Goal: Information Seeking & Learning: Learn about a topic

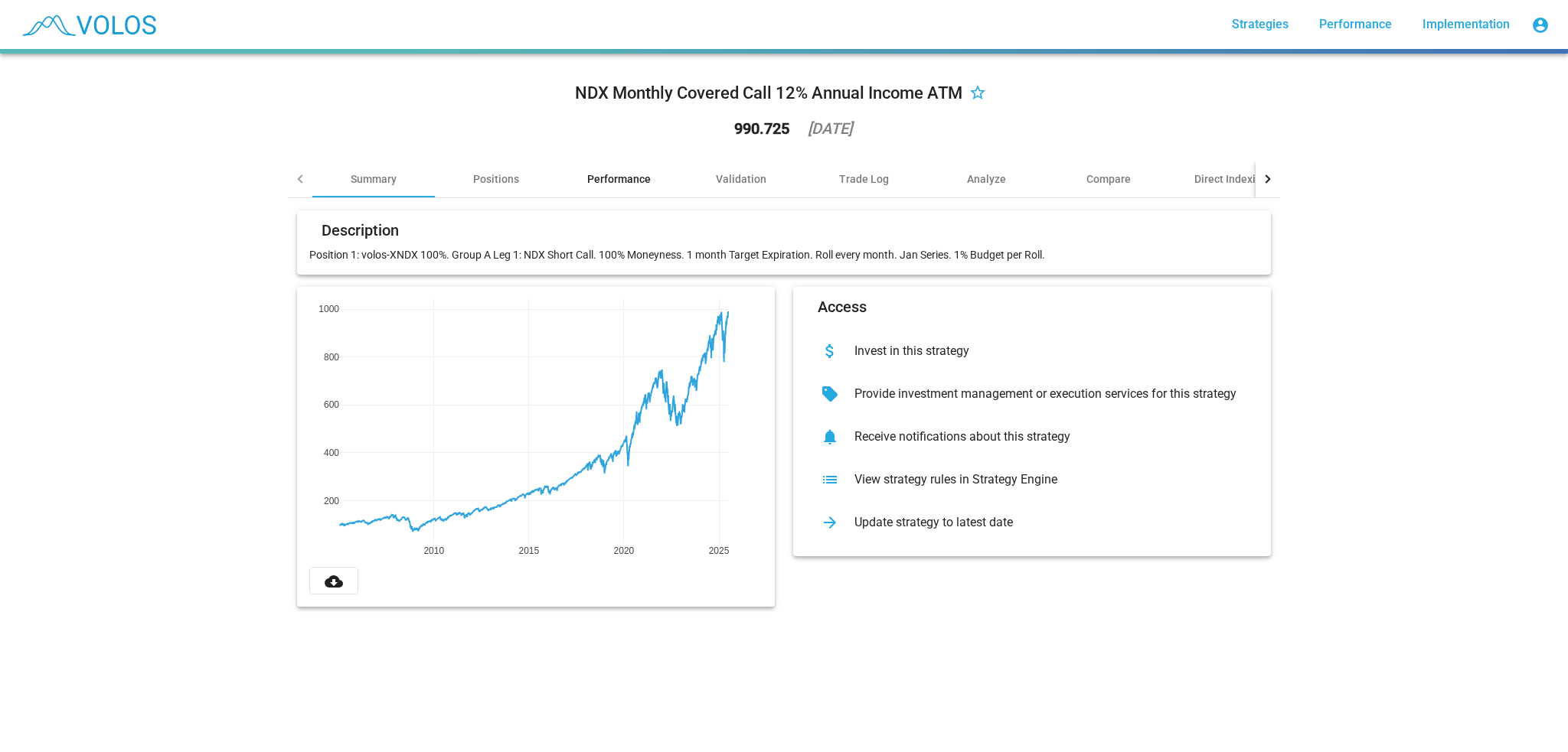
click at [606, 178] on div "Performance" at bounding box center [619, 179] width 64 height 15
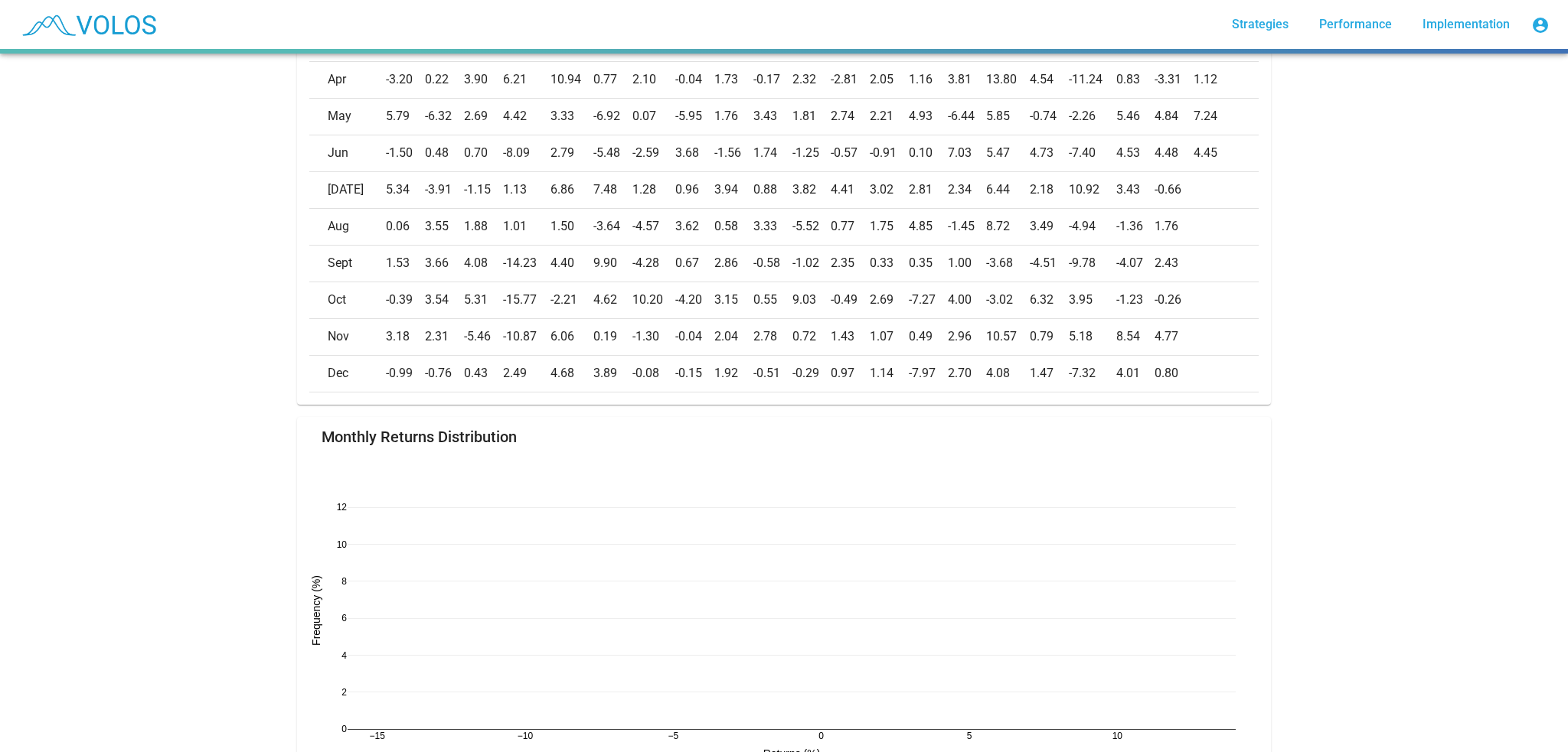
scroll to position [995, 0]
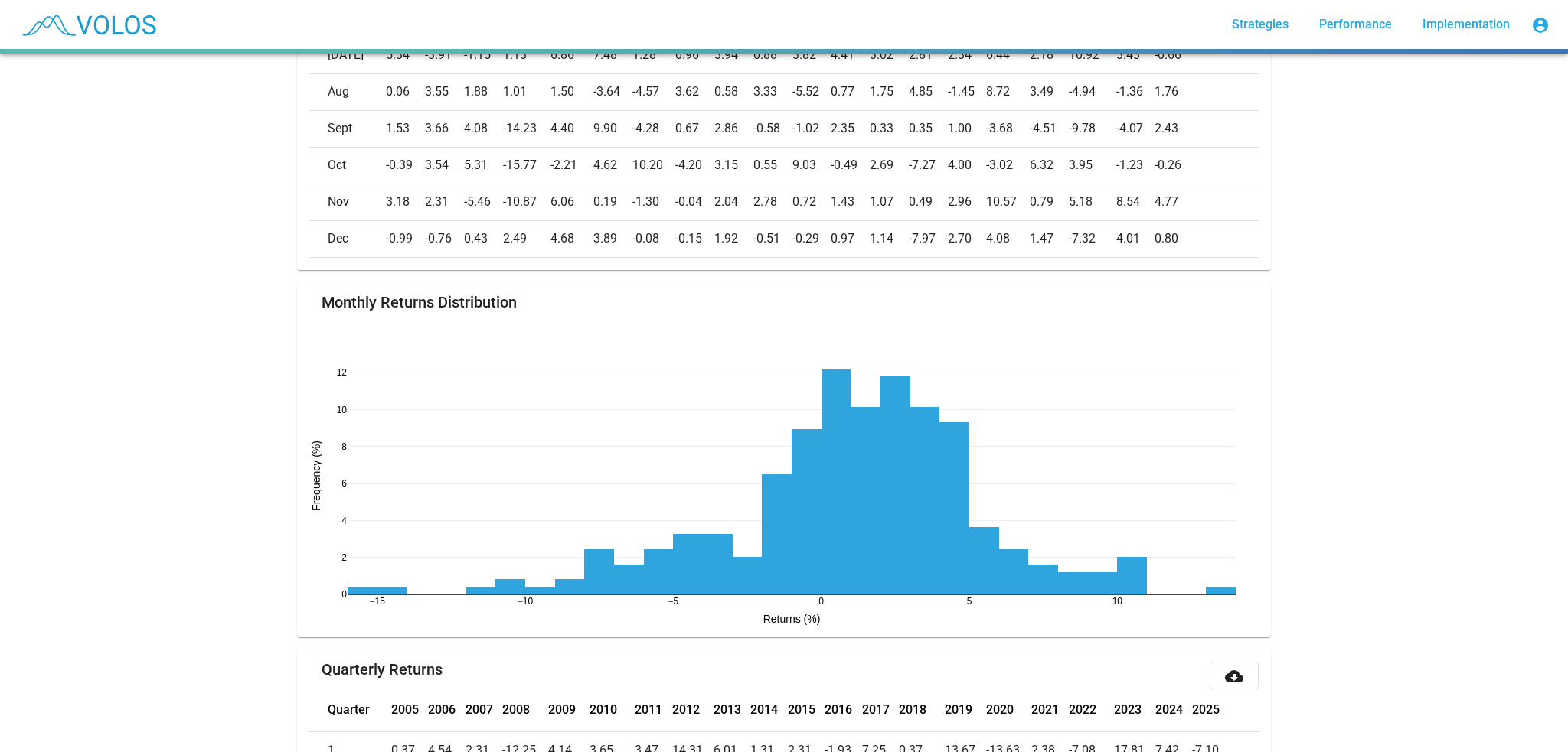
click at [1372, 519] on div "NDX Monthly Covered Call 12% Annual Income ATM star_border 990.725 2025-06-26 S…" at bounding box center [784, 402] width 1568 height 698
click at [1287, 427] on div "NDX Monthly Covered Call 12% Annual Income ATM star_border 990.725 2025-06-26 S…" at bounding box center [784, 402] width 1568 height 698
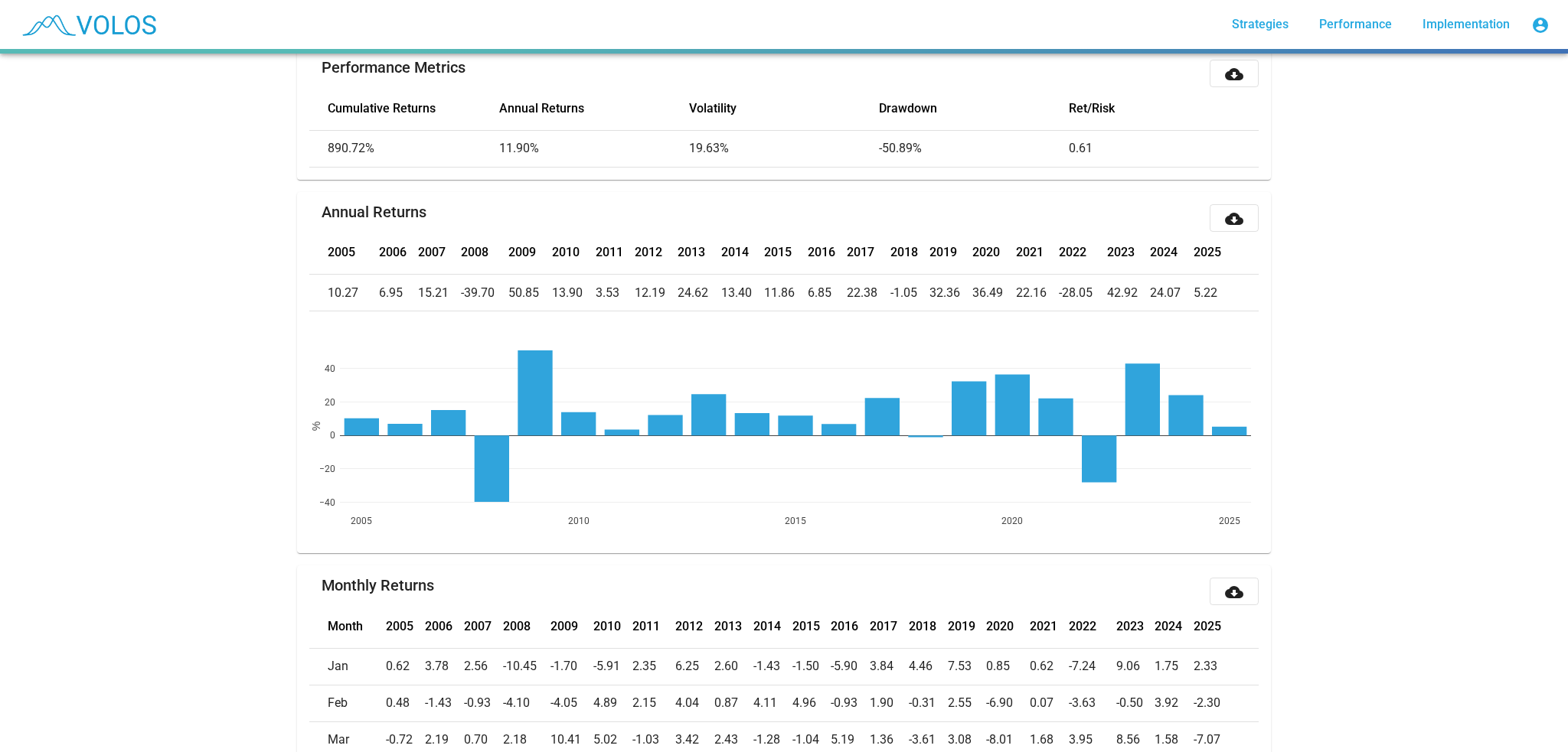
scroll to position [0, 0]
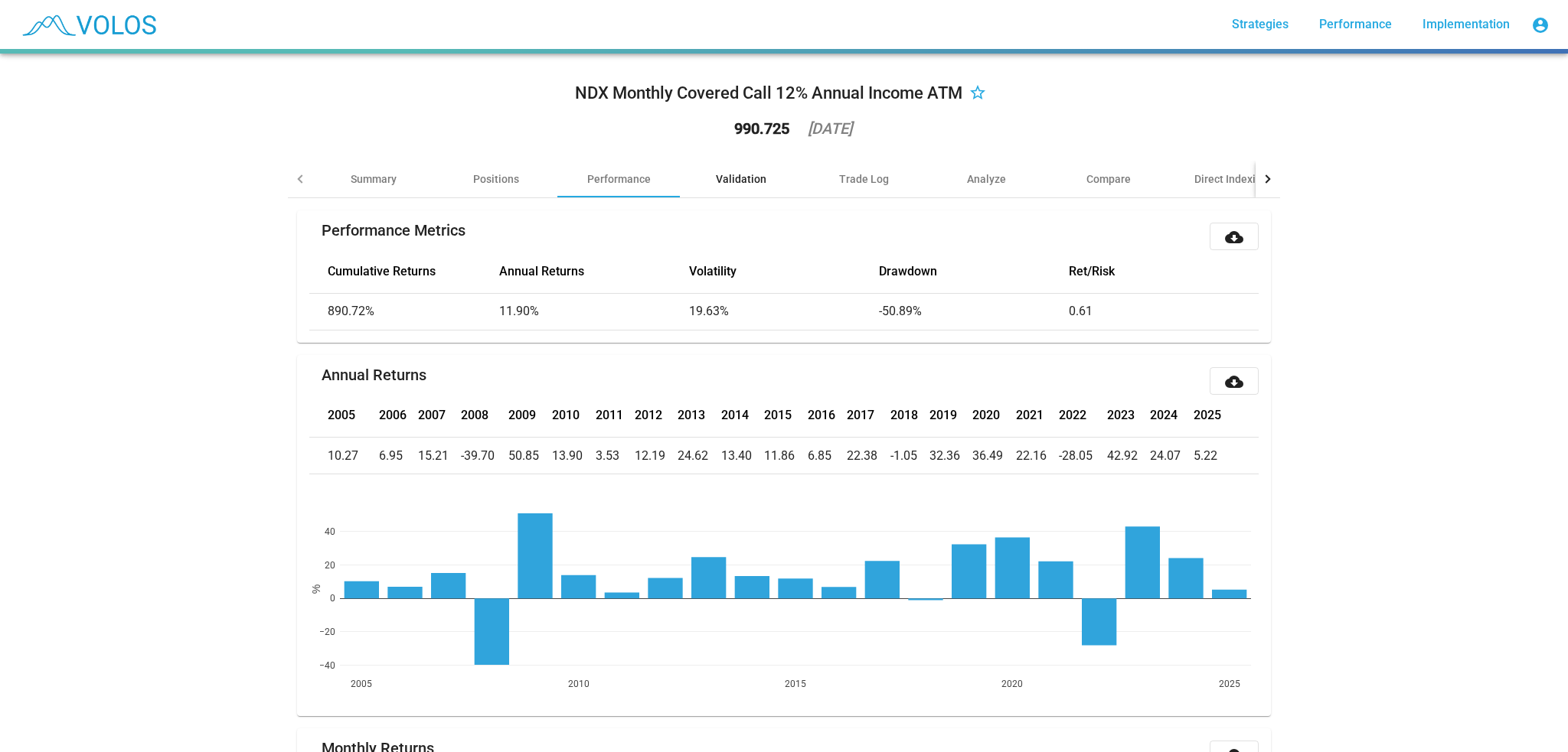
click at [747, 183] on div "Validation" at bounding box center [741, 179] width 51 height 15
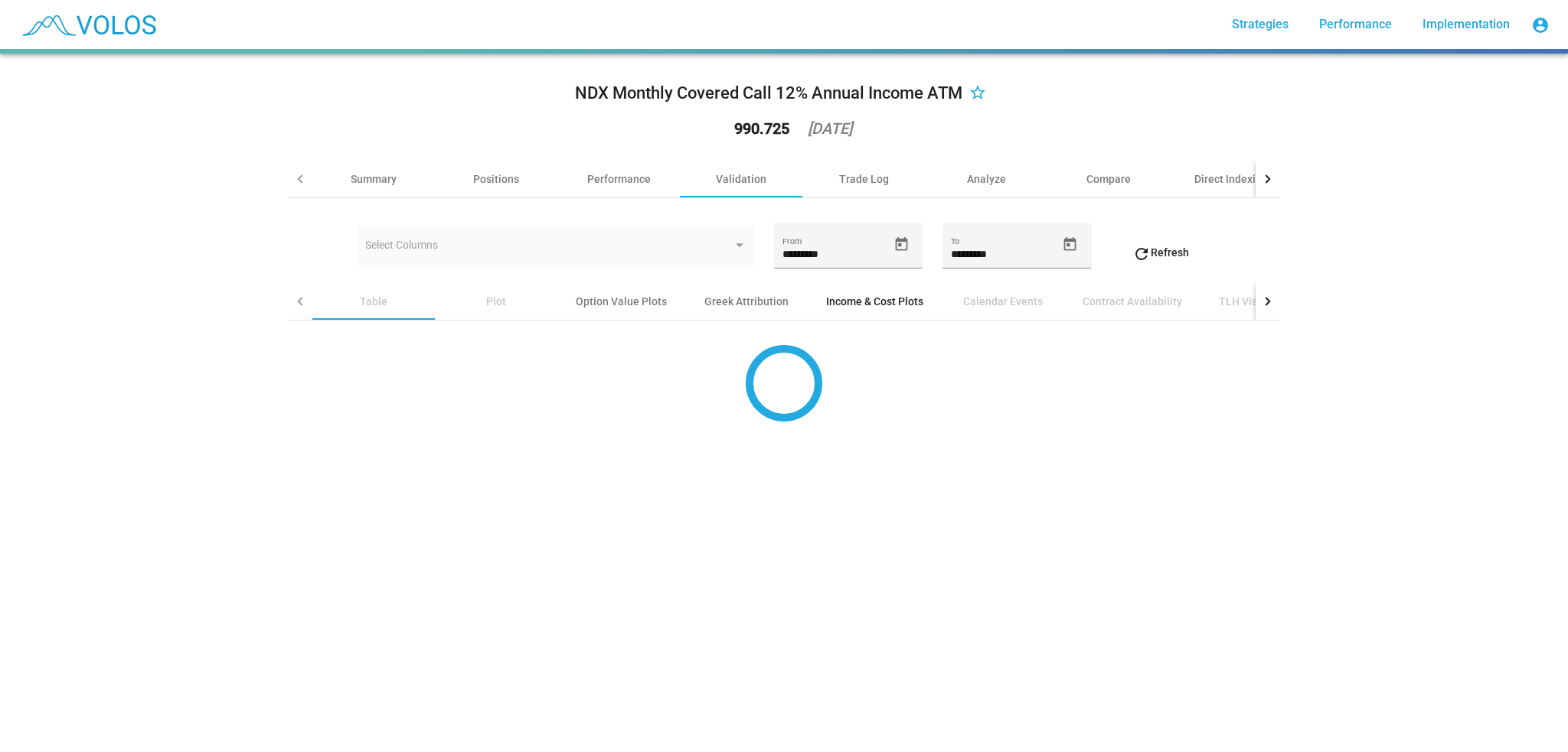
click at [856, 305] on div "Income & Cost Plots" at bounding box center [874, 302] width 97 height 15
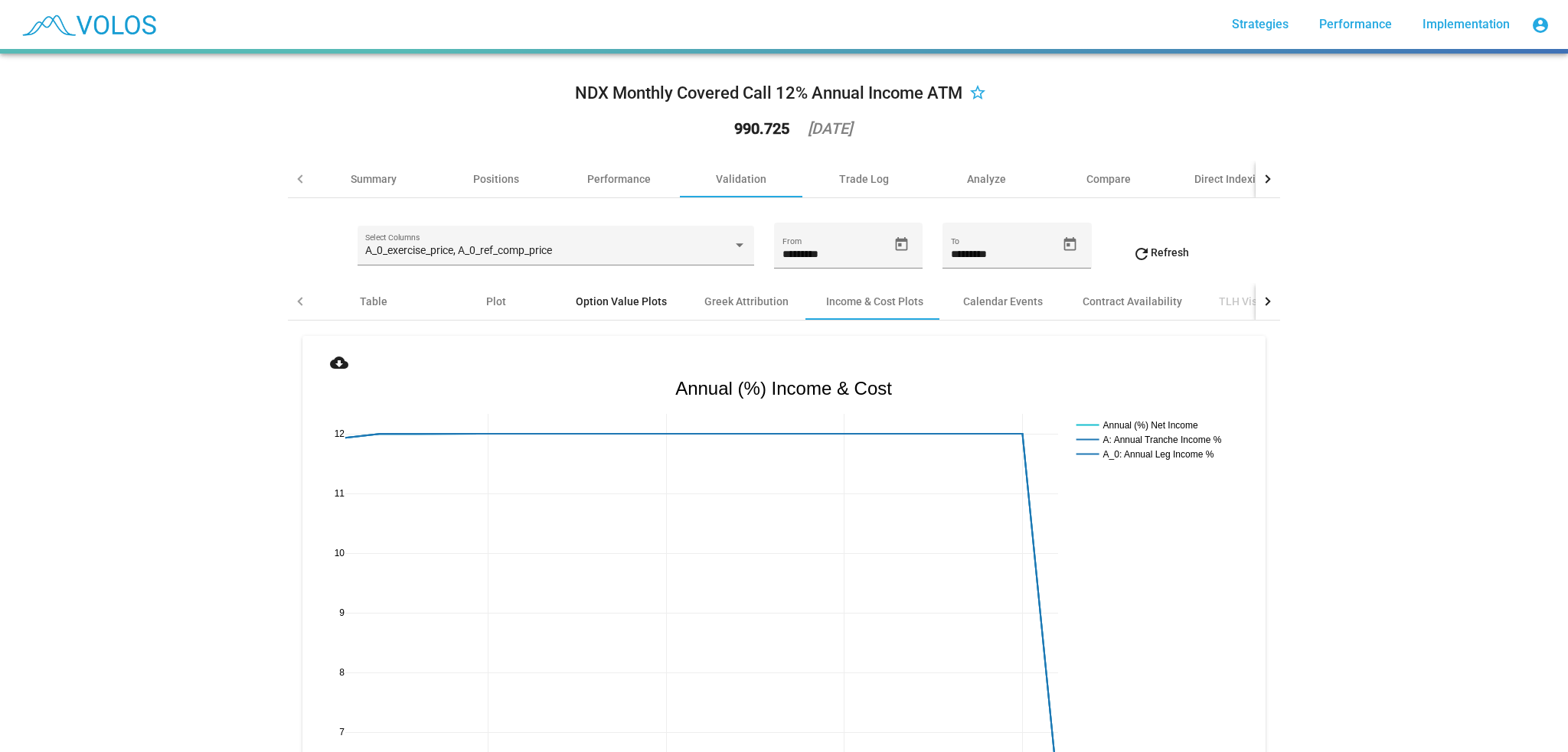
click at [595, 300] on div "Option Value Plots" at bounding box center [621, 302] width 91 height 15
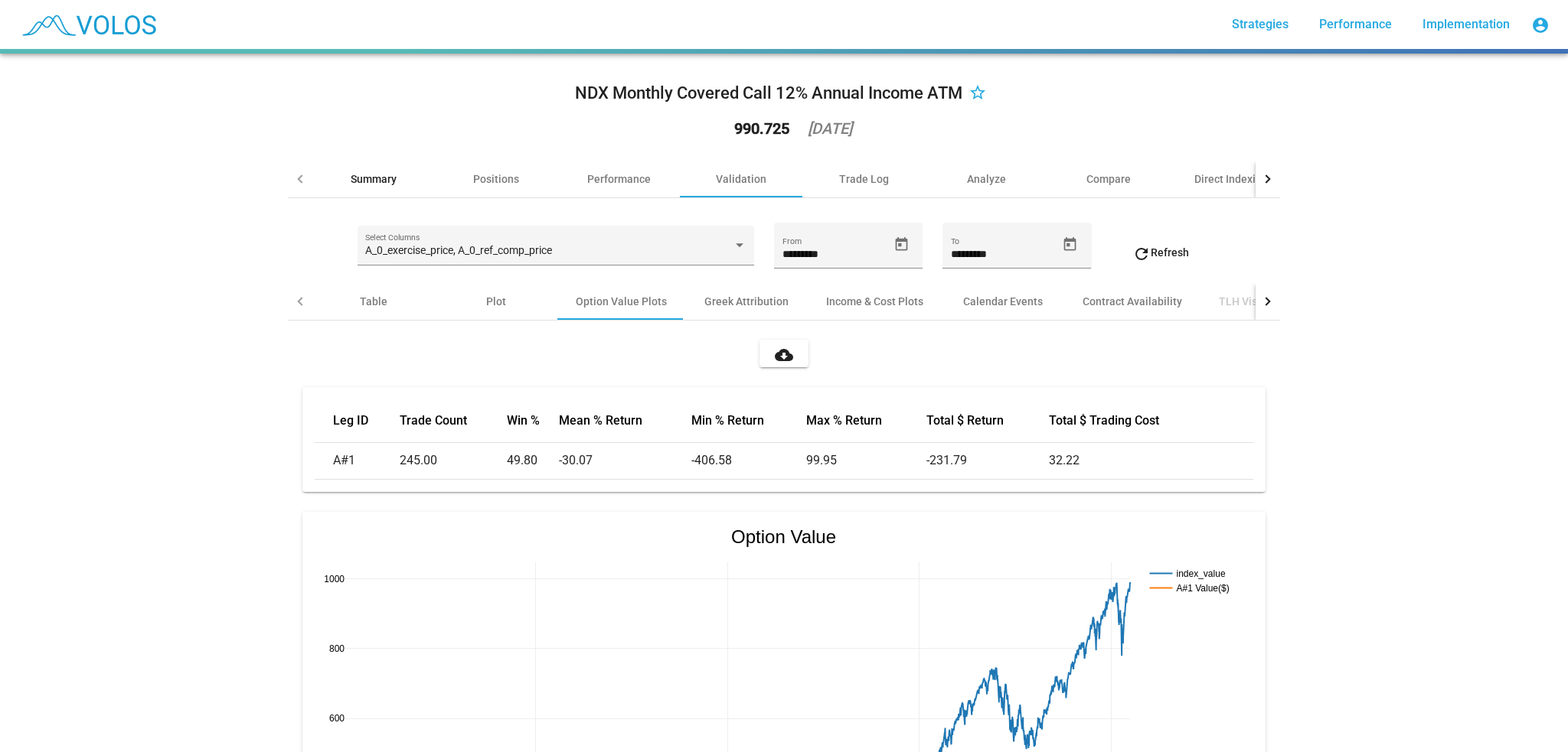
click at [361, 180] on div "Summary" at bounding box center [373, 179] width 46 height 15
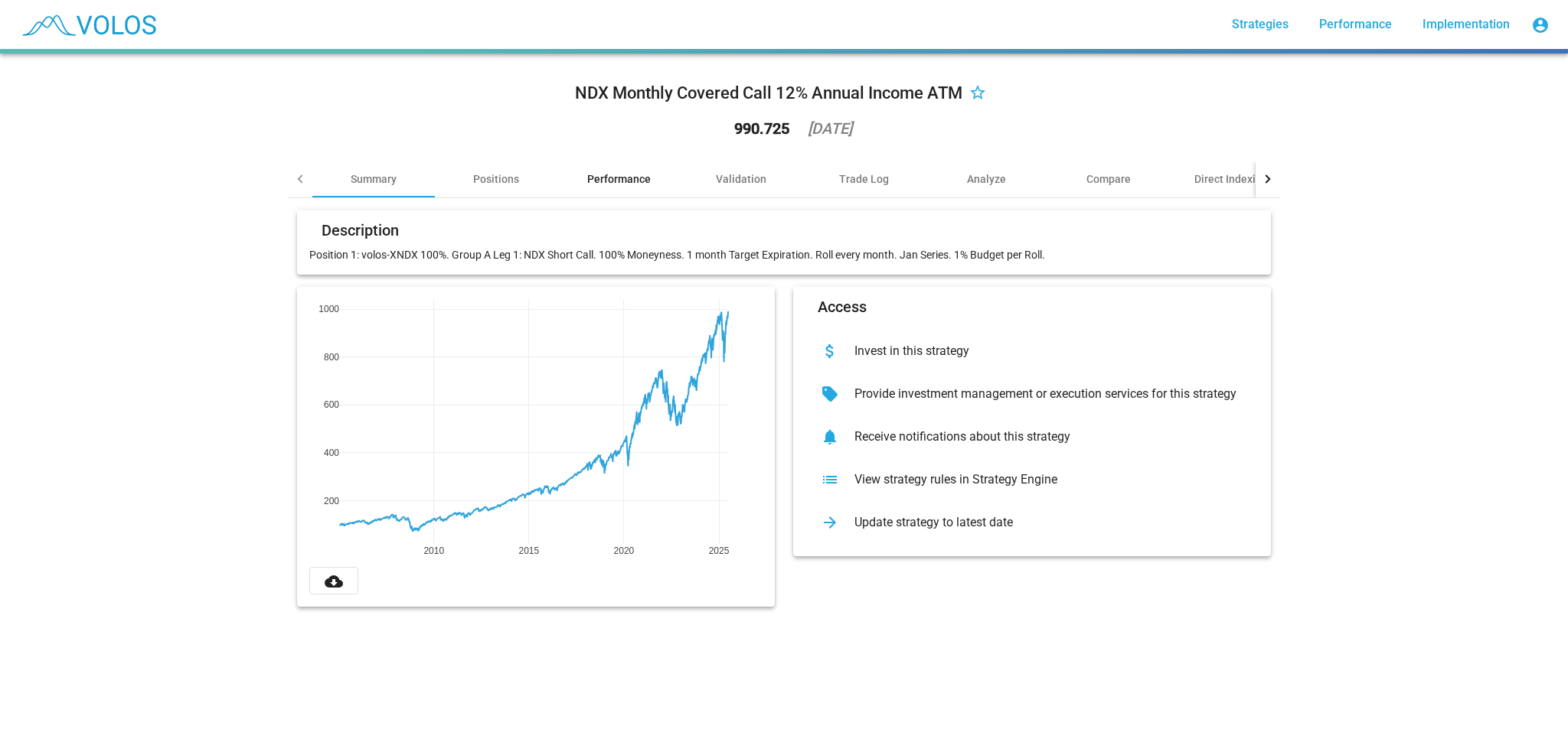
click at [612, 179] on div "Performance" at bounding box center [619, 179] width 64 height 15
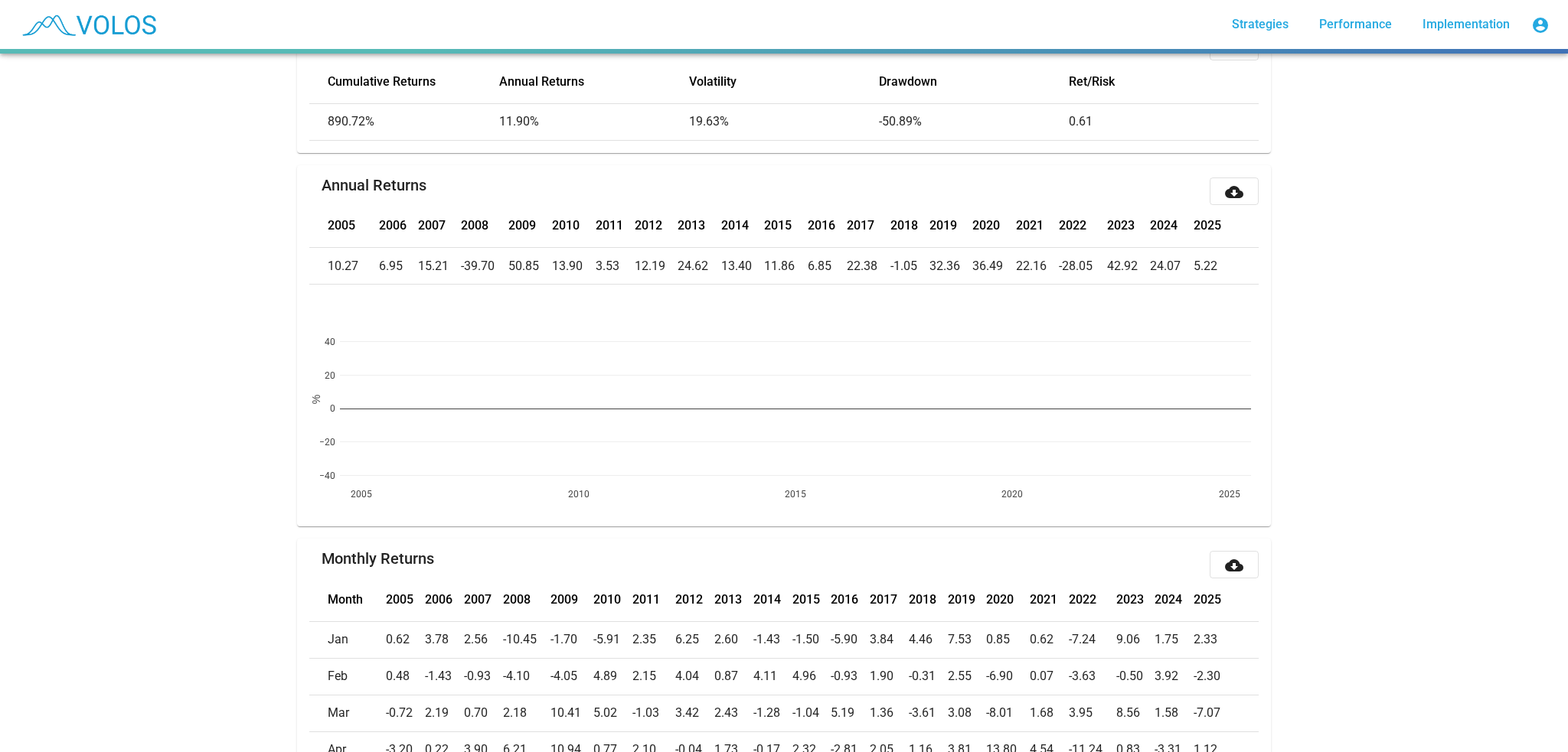
scroll to position [460, 0]
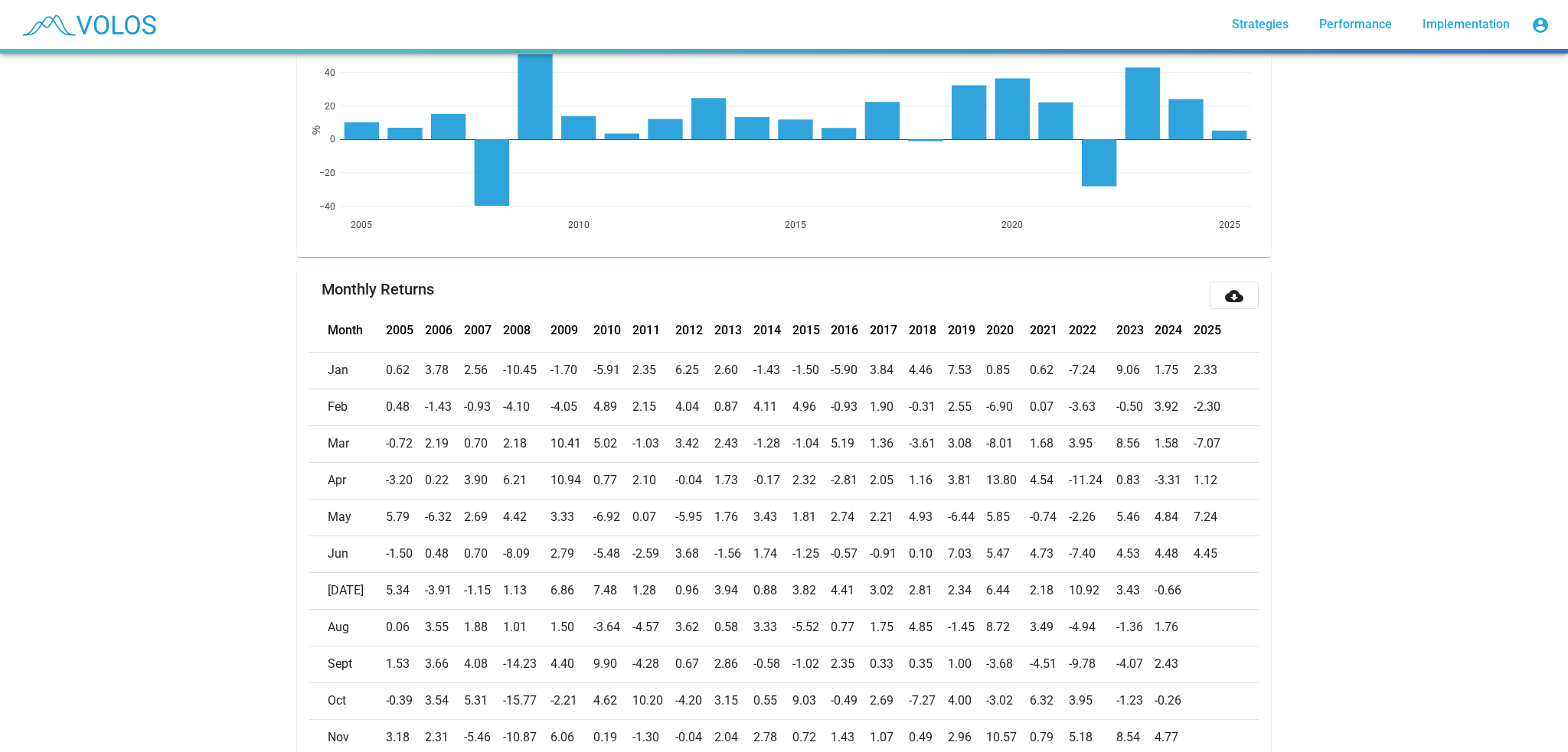
click at [1228, 296] on mat-icon "cloud_download" at bounding box center [1235, 296] width 19 height 19
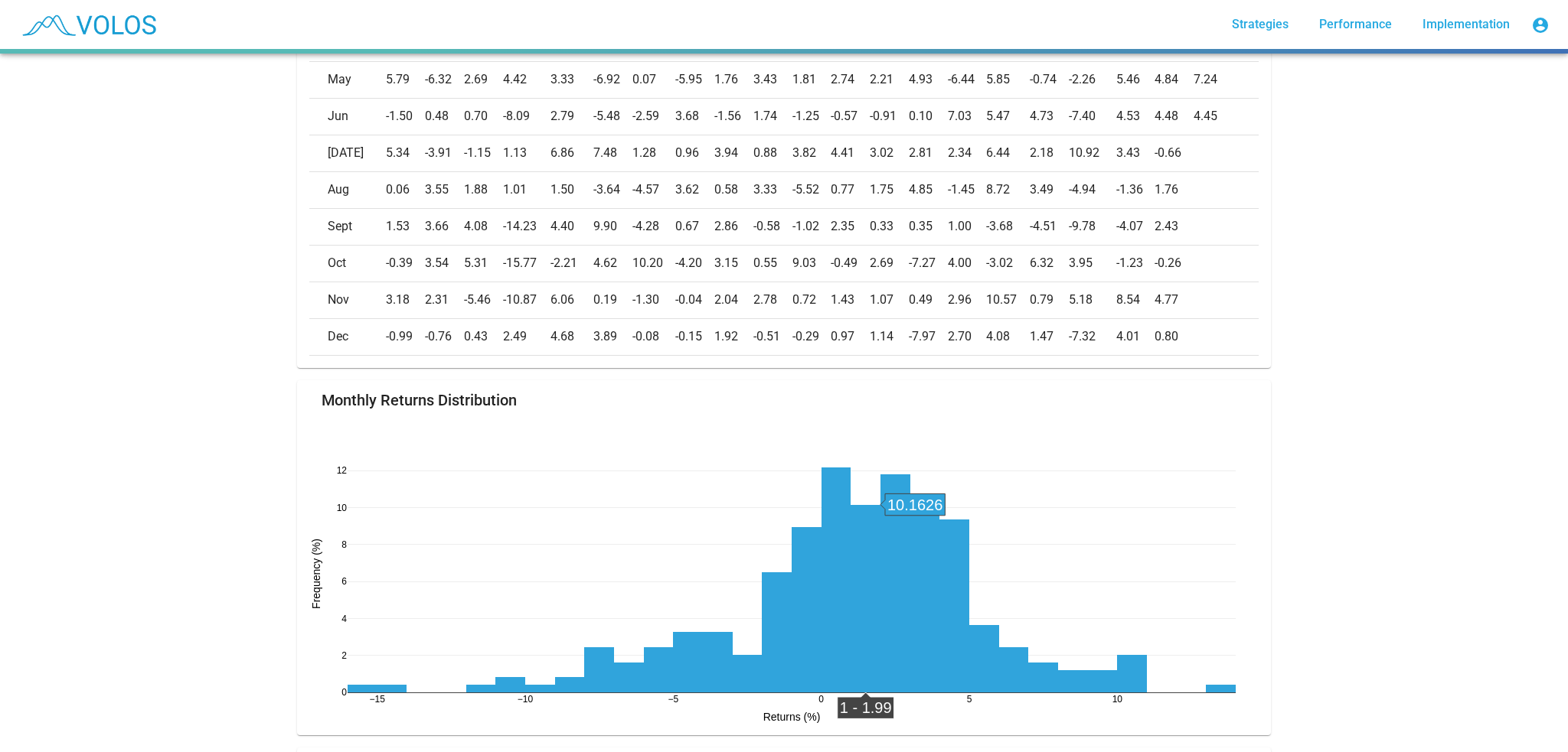
scroll to position [918, 0]
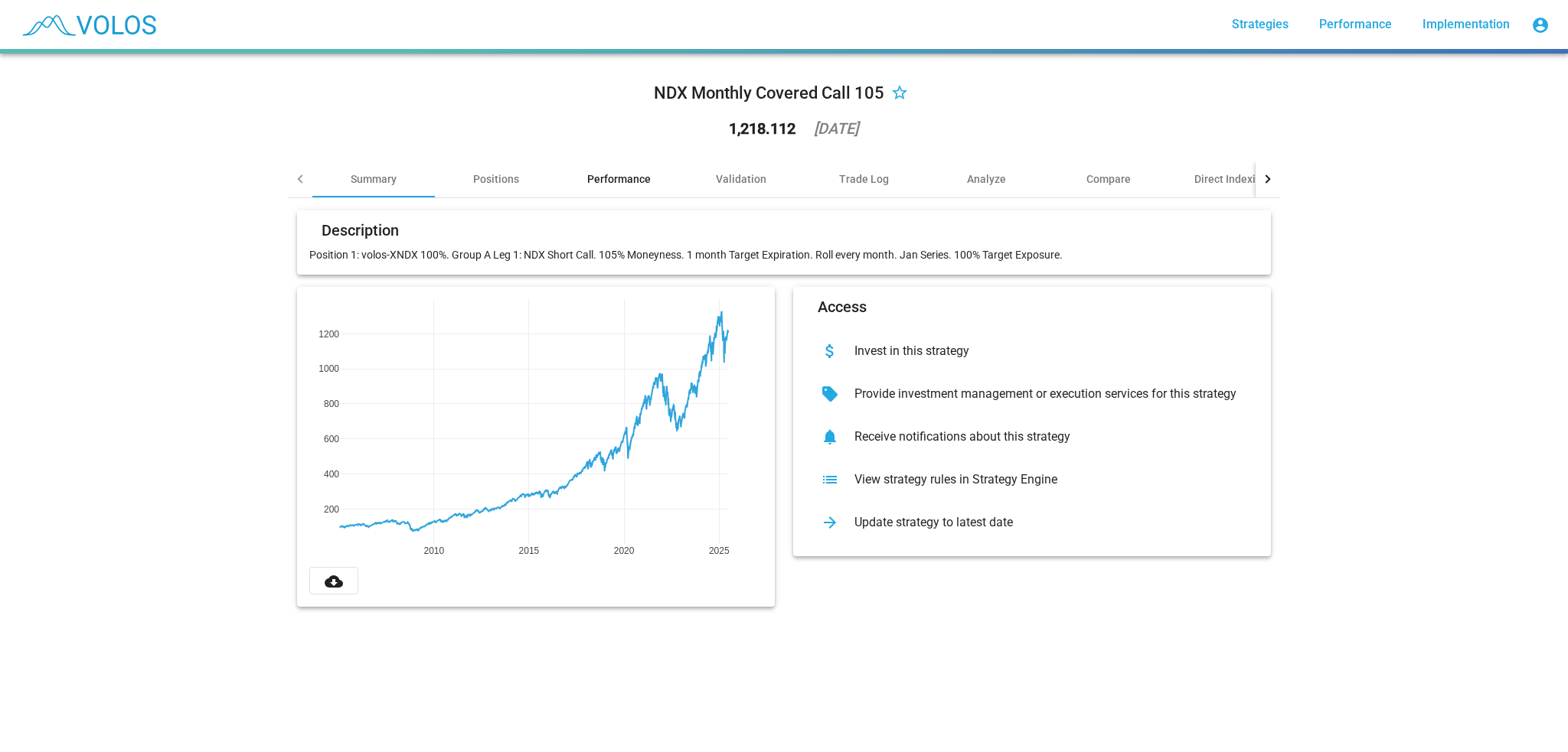
click at [625, 175] on div "Performance" at bounding box center [619, 179] width 64 height 15
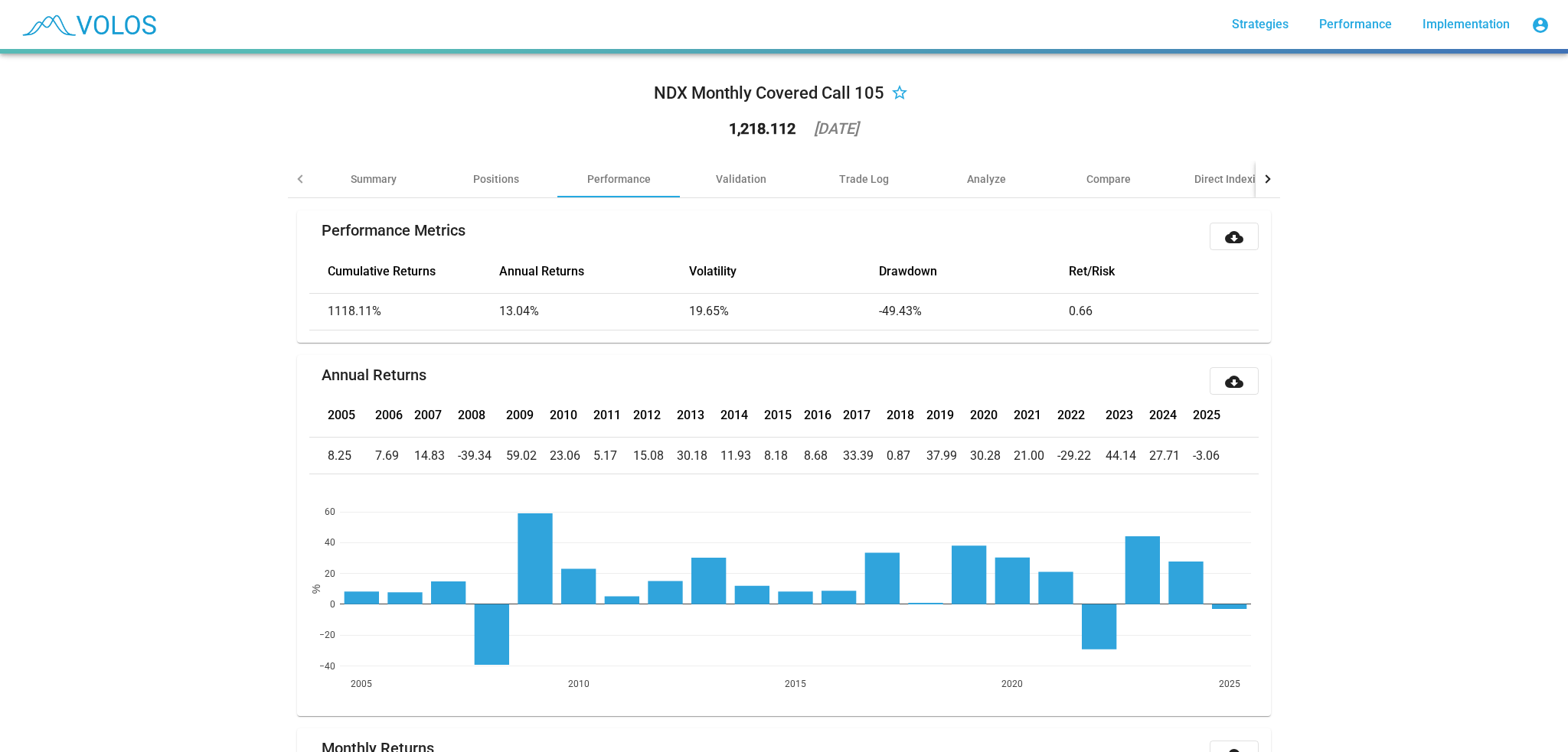
click at [1426, 468] on div "NDX Monthly Covered Call 105 star_border 1,218.112 2025-06-23 Summary Positions…" at bounding box center [784, 402] width 1568 height 698
click at [1409, 277] on div "NDX Monthly Covered Call 105 star_border 1,218.112 2025-06-23 Summary Positions…" at bounding box center [784, 402] width 1568 height 698
click at [290, 332] on div "Performance Metrics cloud_download Cumulative Returns Annual Returns Volatility…" at bounding box center [784, 276] width 992 height 133
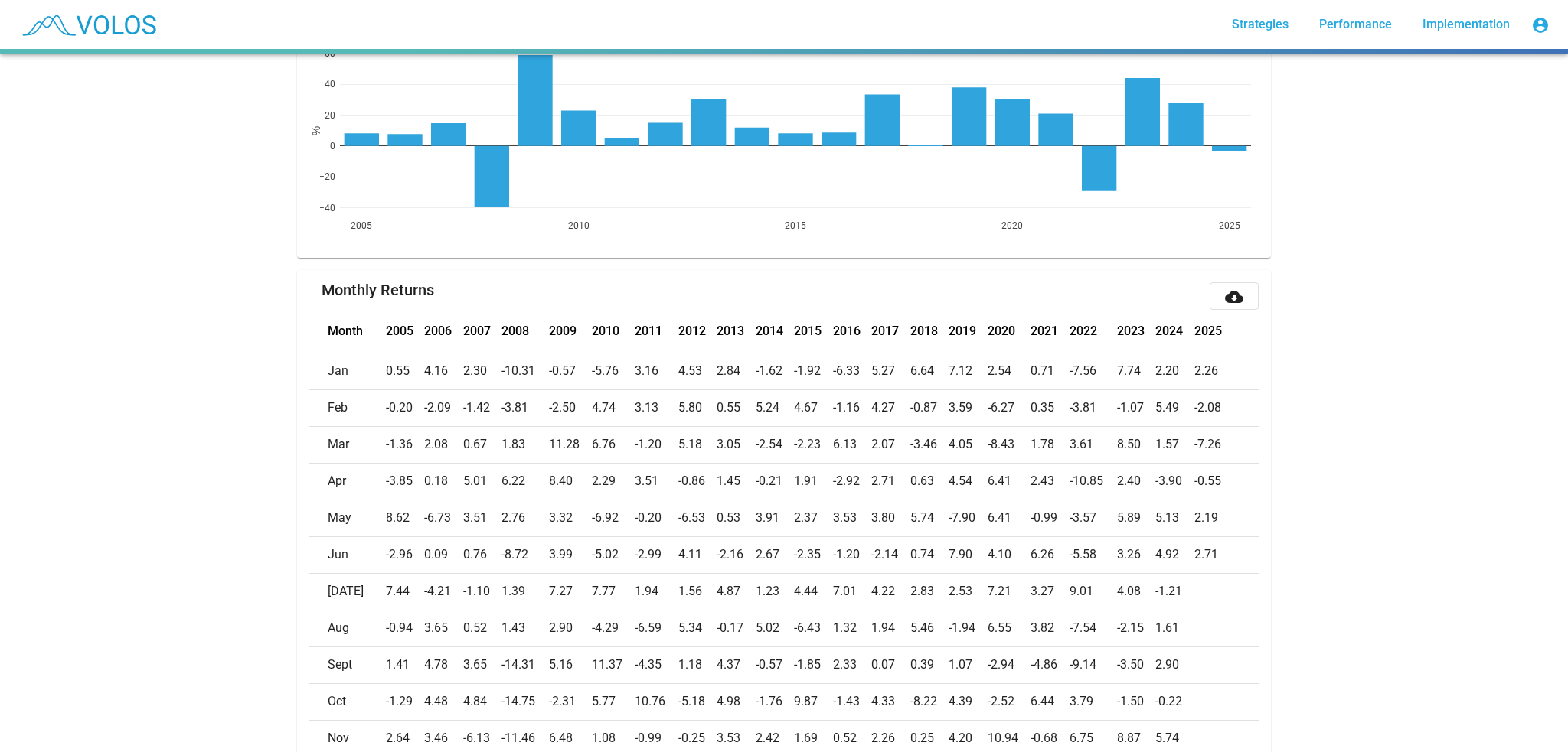
scroll to position [612, 0]
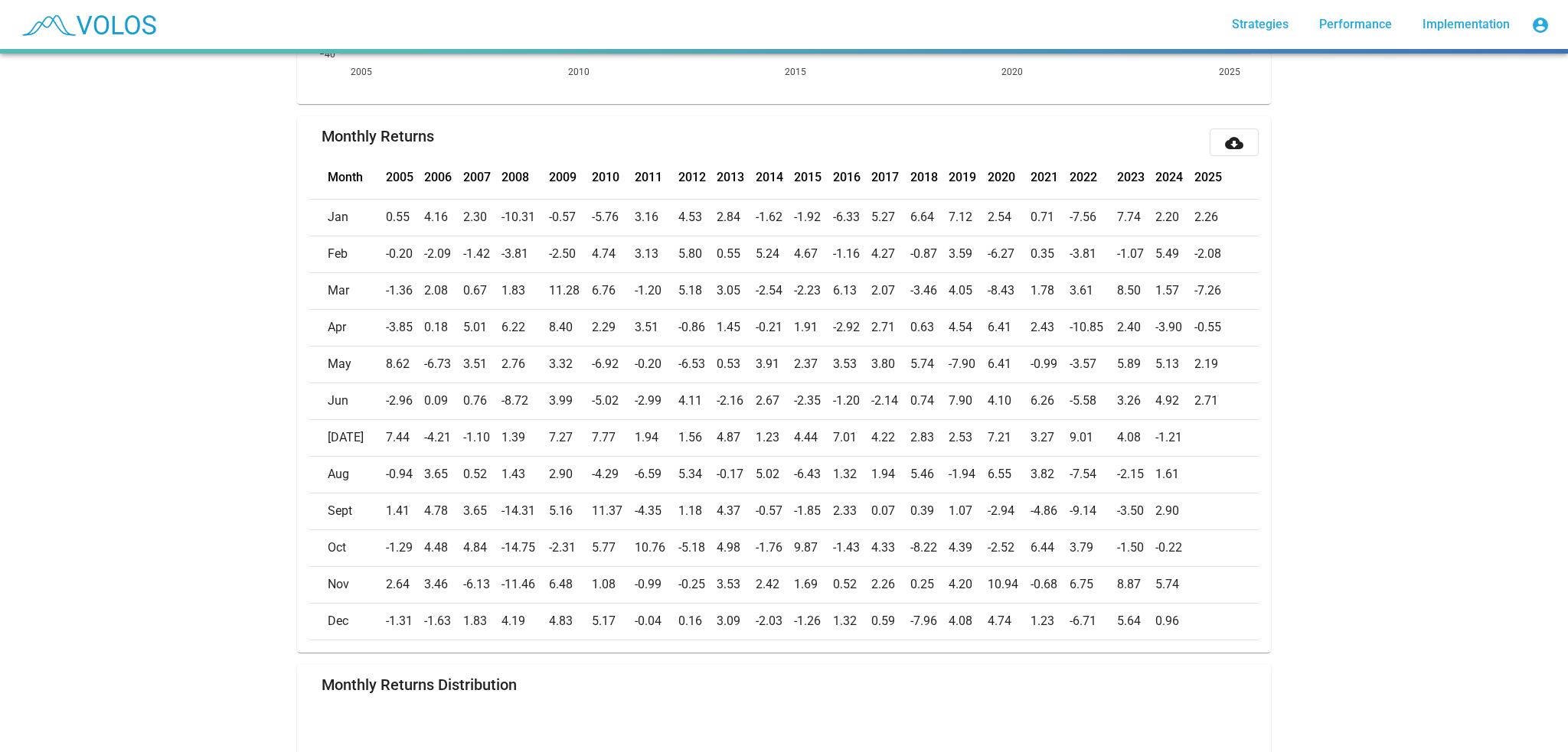
click at [1238, 149] on mat-icon "cloud_download" at bounding box center [1235, 143] width 19 height 19
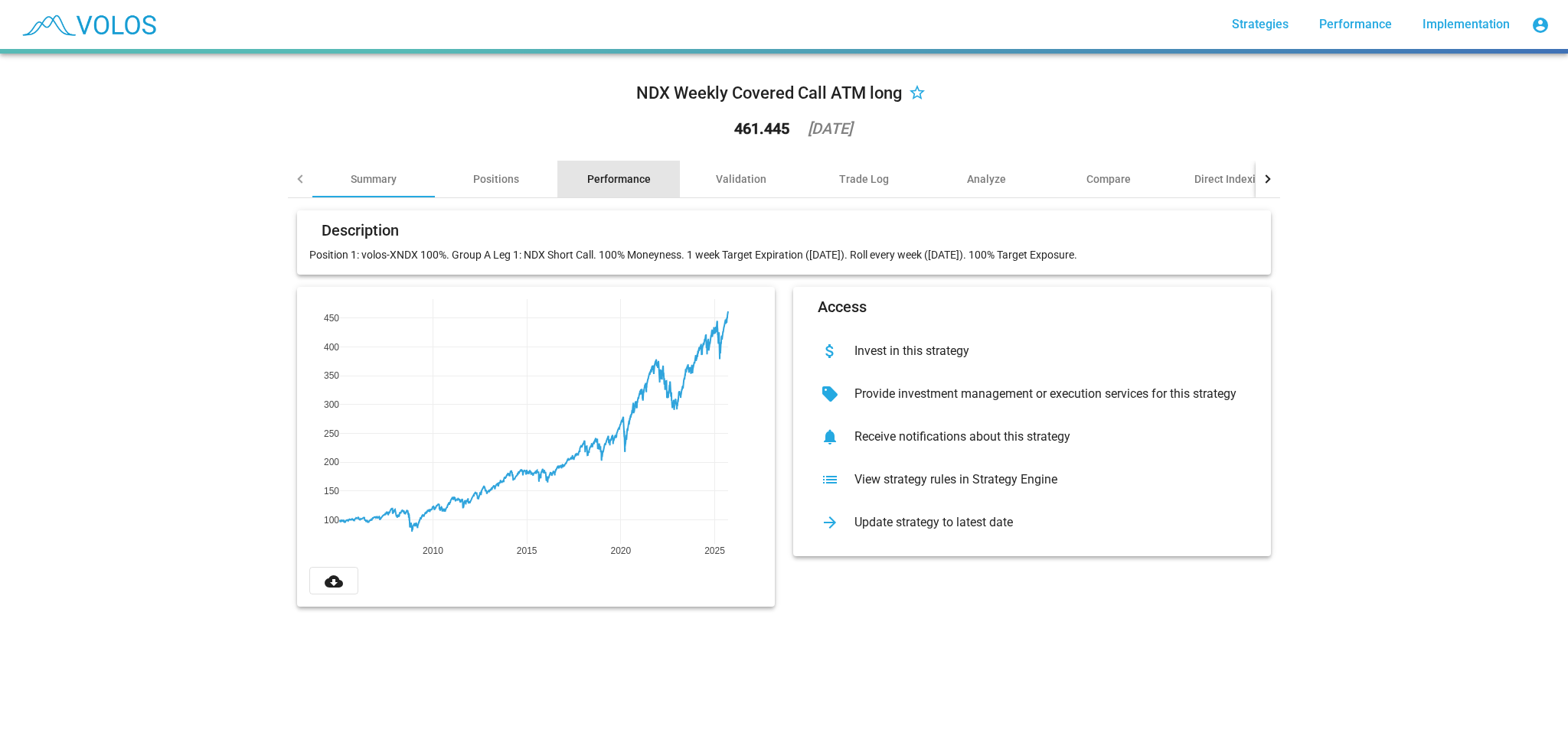
click at [612, 171] on div "Performance" at bounding box center [619, 179] width 64 height 15
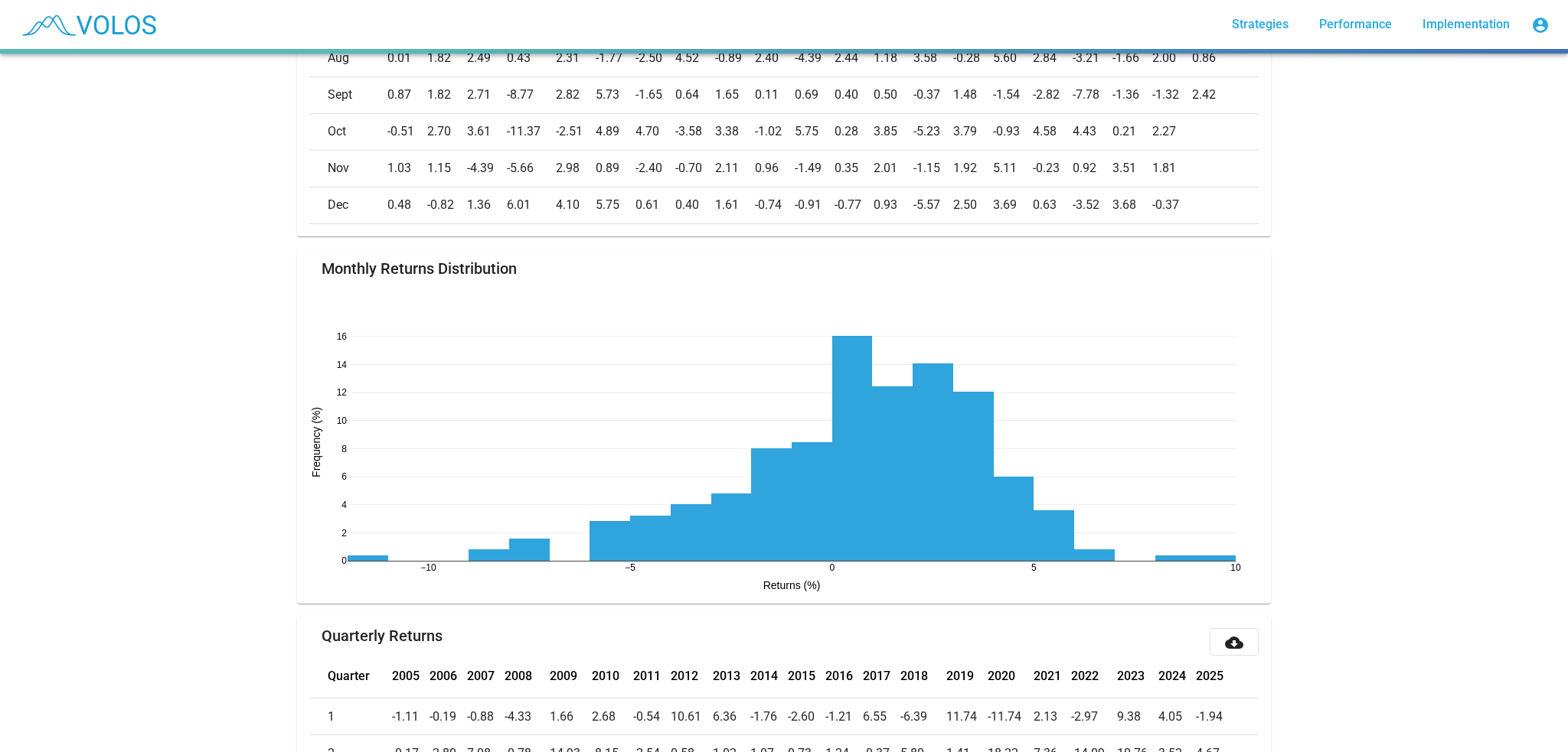
scroll to position [995, 0]
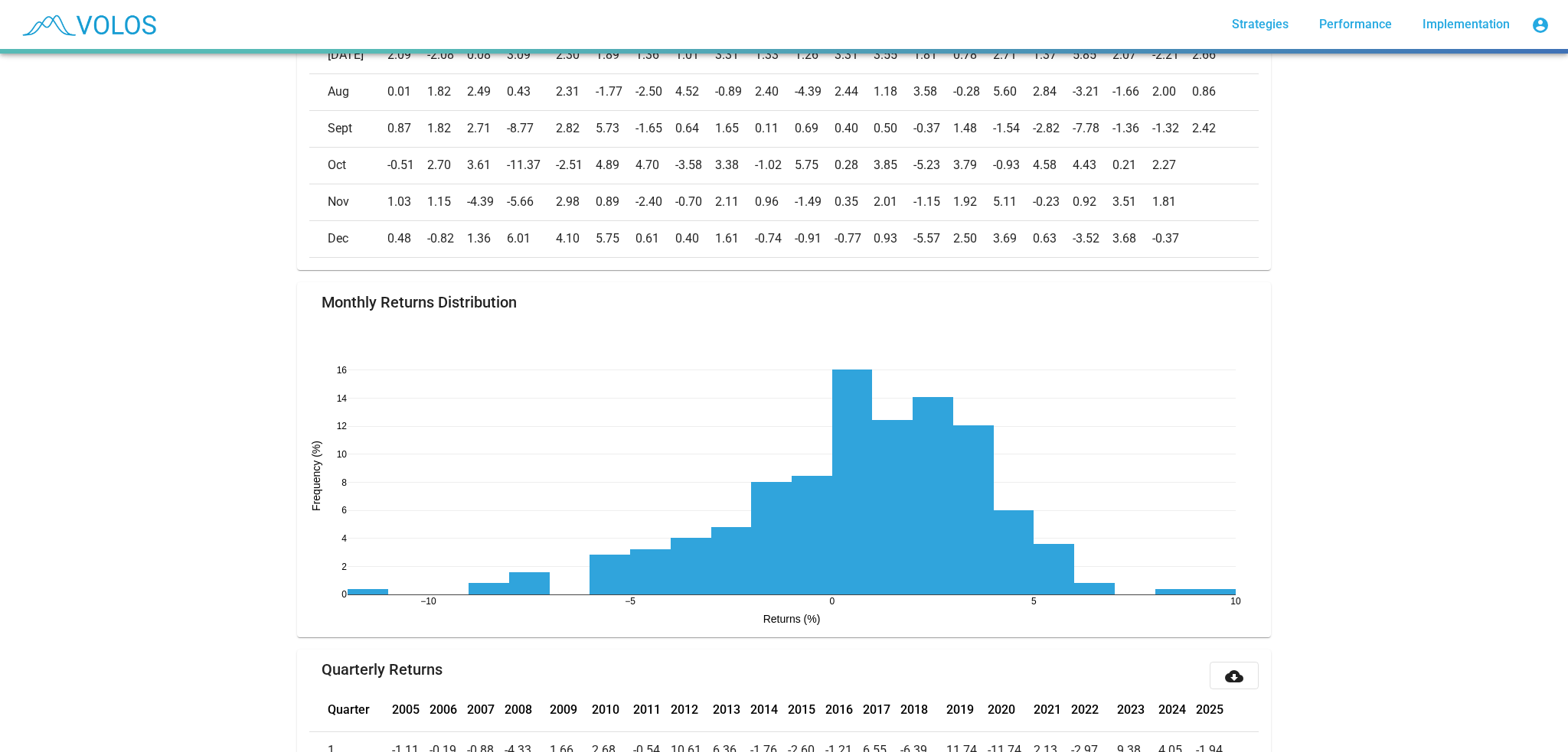
click at [1349, 515] on div "NDX Weekly Covered Call ATM long star_border 461.445 2025-09-18 Summary Positio…" at bounding box center [784, 402] width 1568 height 698
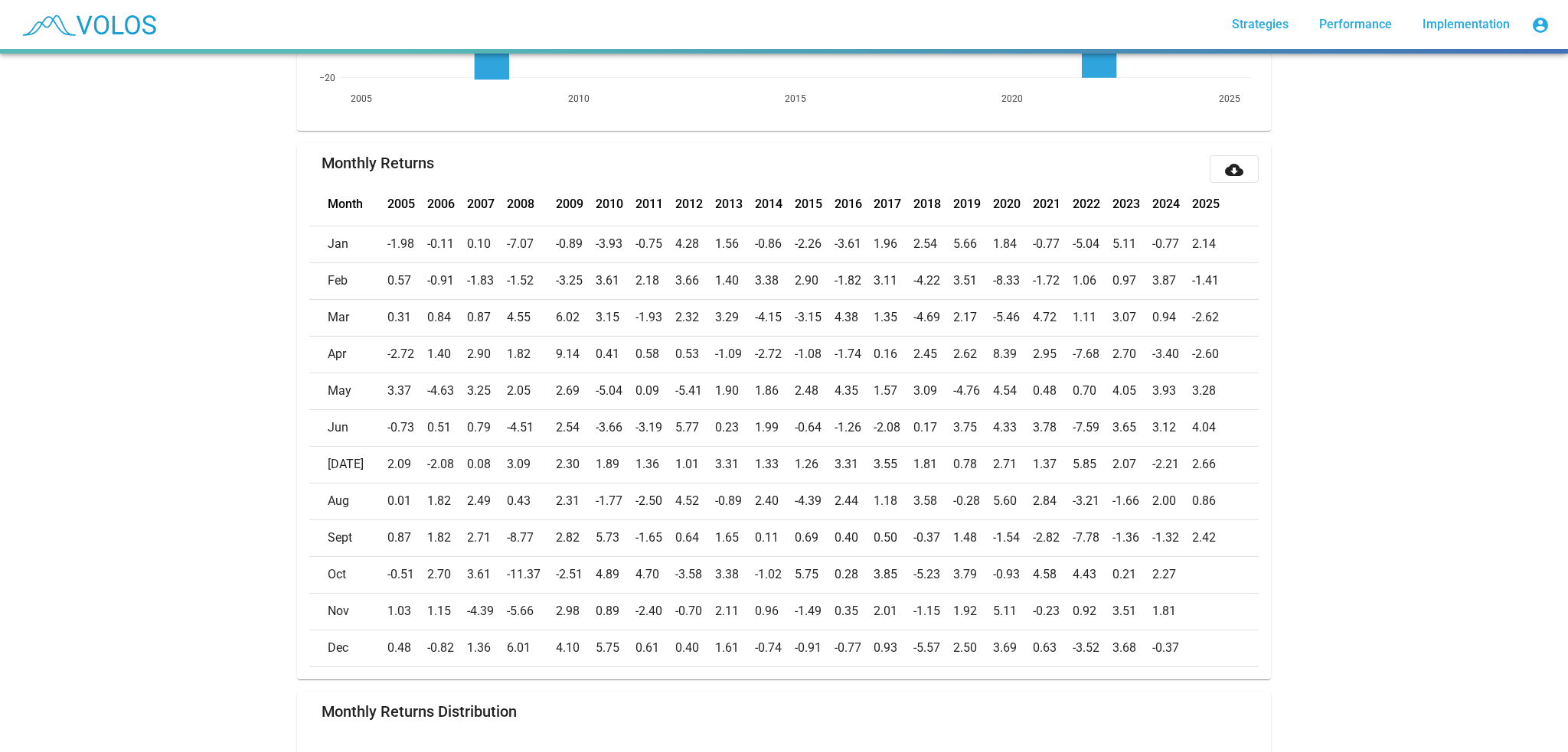
scroll to position [612, 0]
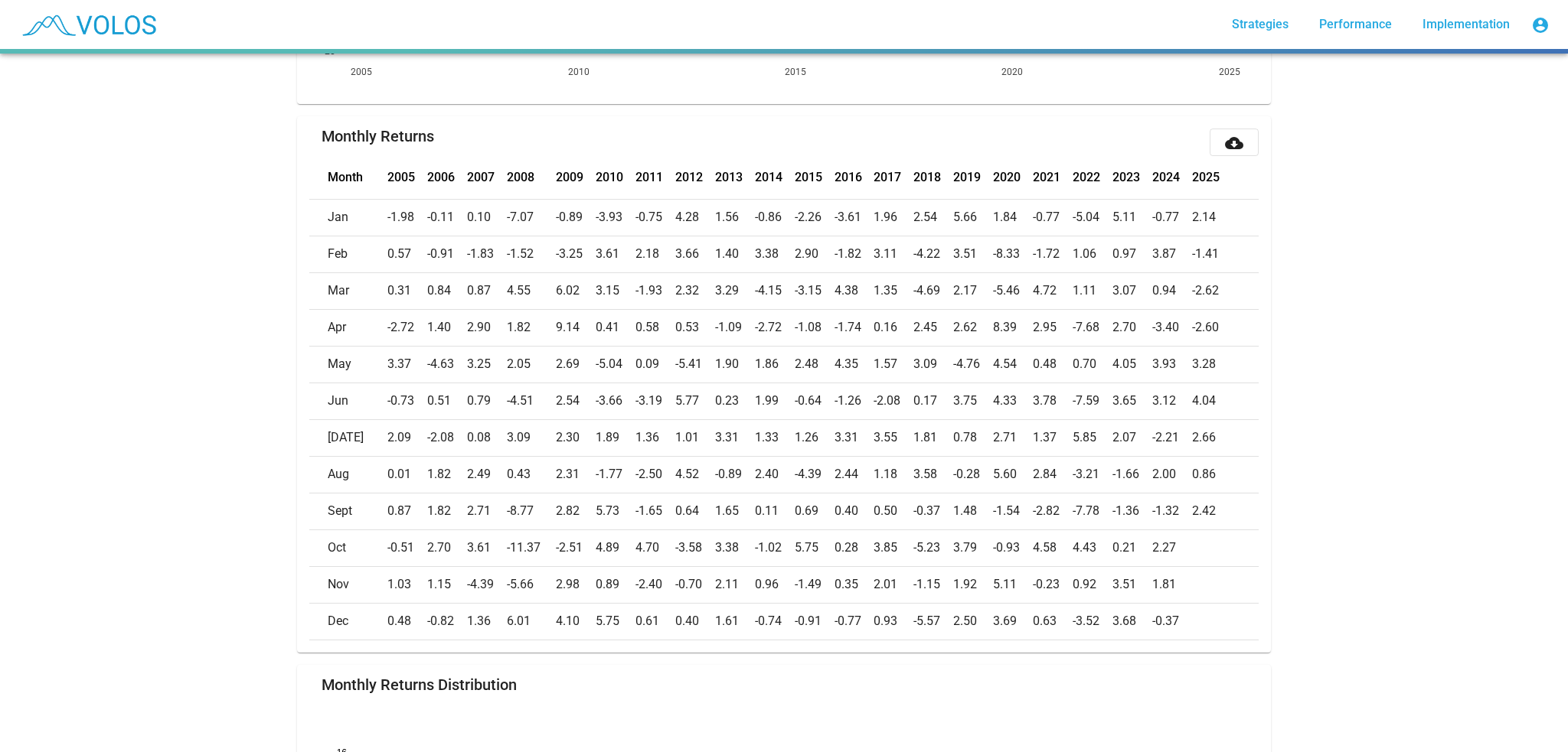
click at [1234, 144] on mat-icon "cloud_download" at bounding box center [1235, 143] width 19 height 19
click at [1469, 431] on div "NDX Weekly Covered Call ATM long star_border 461.445 2025-09-18 Summary Positio…" at bounding box center [784, 402] width 1568 height 698
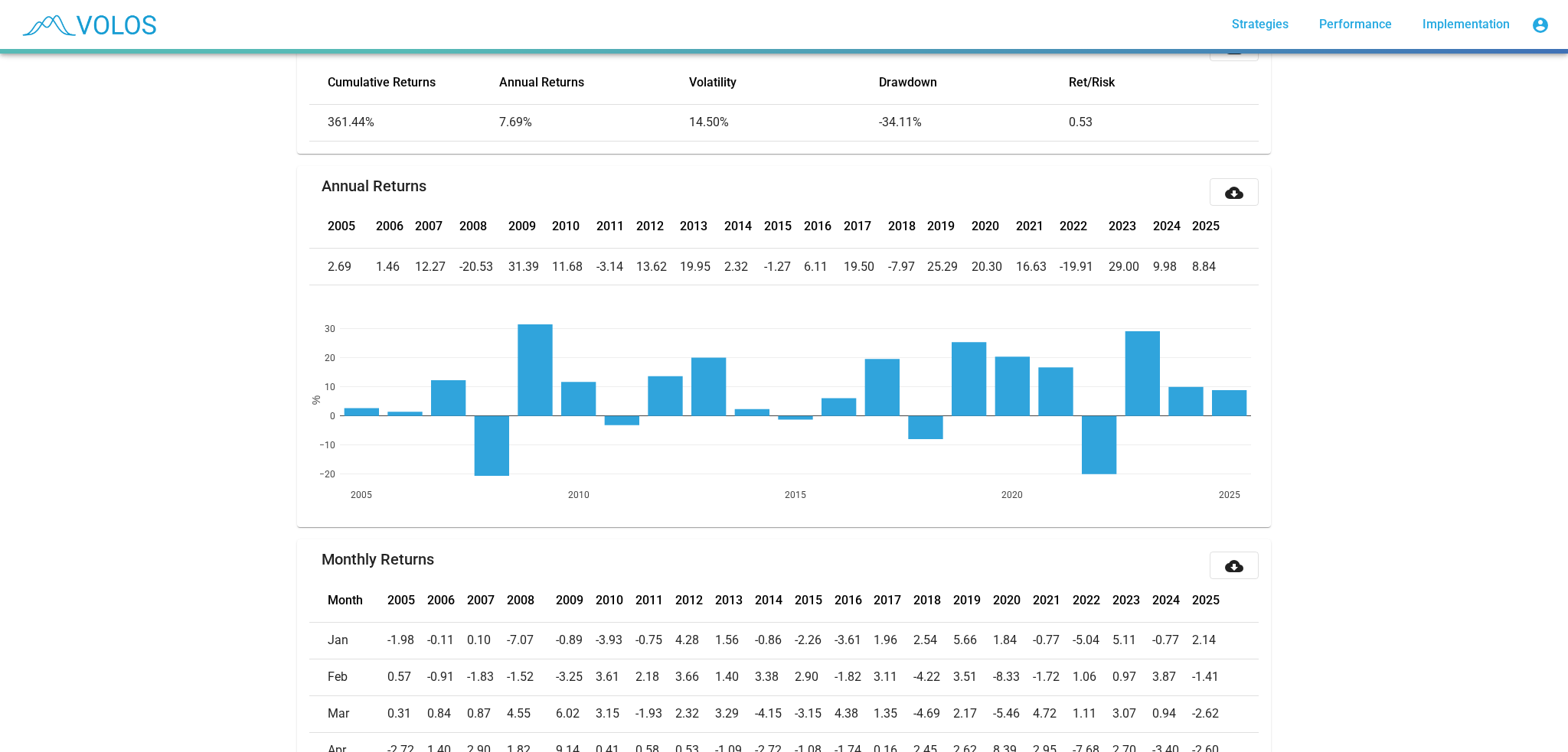
scroll to position [0, 0]
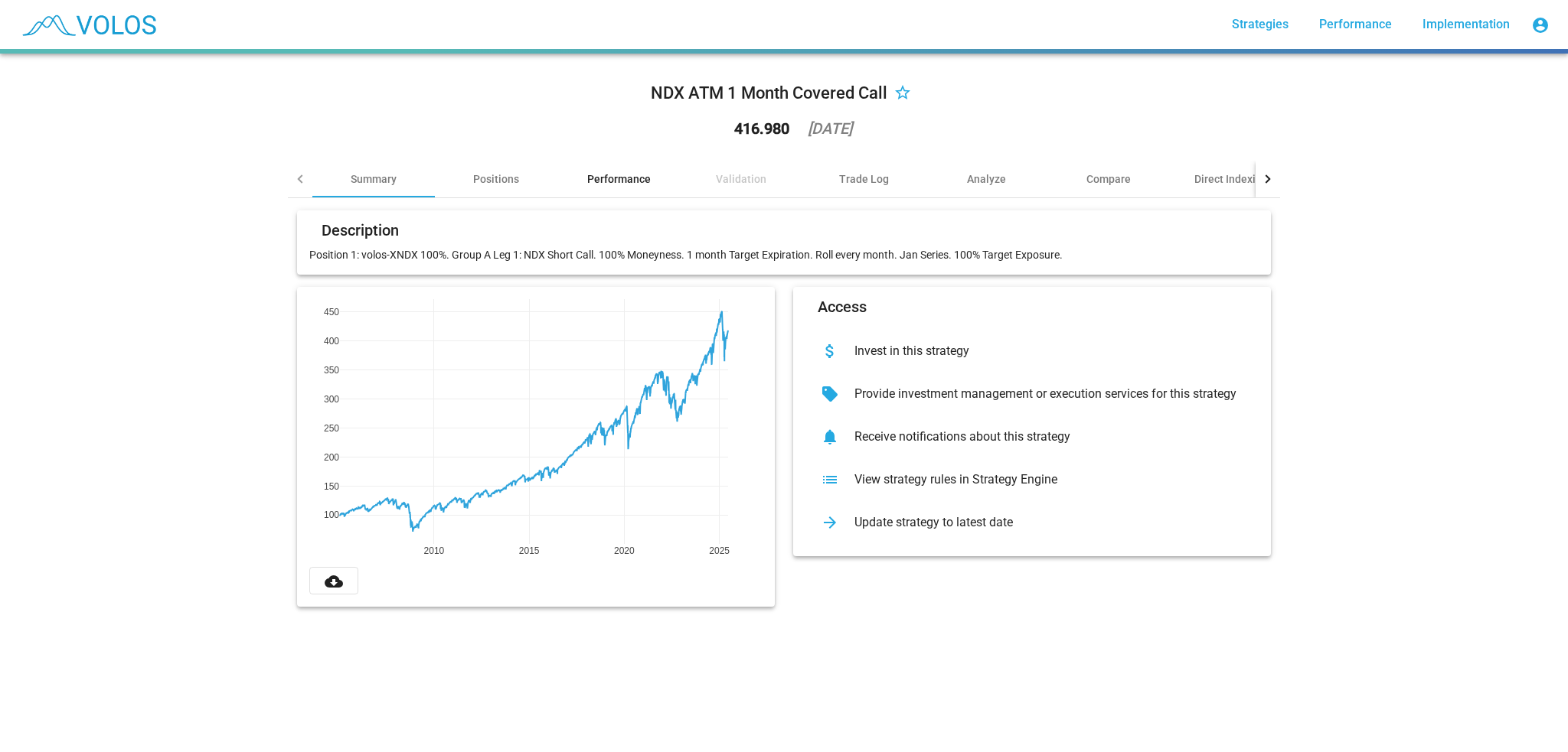
click at [593, 176] on div "Performance" at bounding box center [619, 179] width 64 height 15
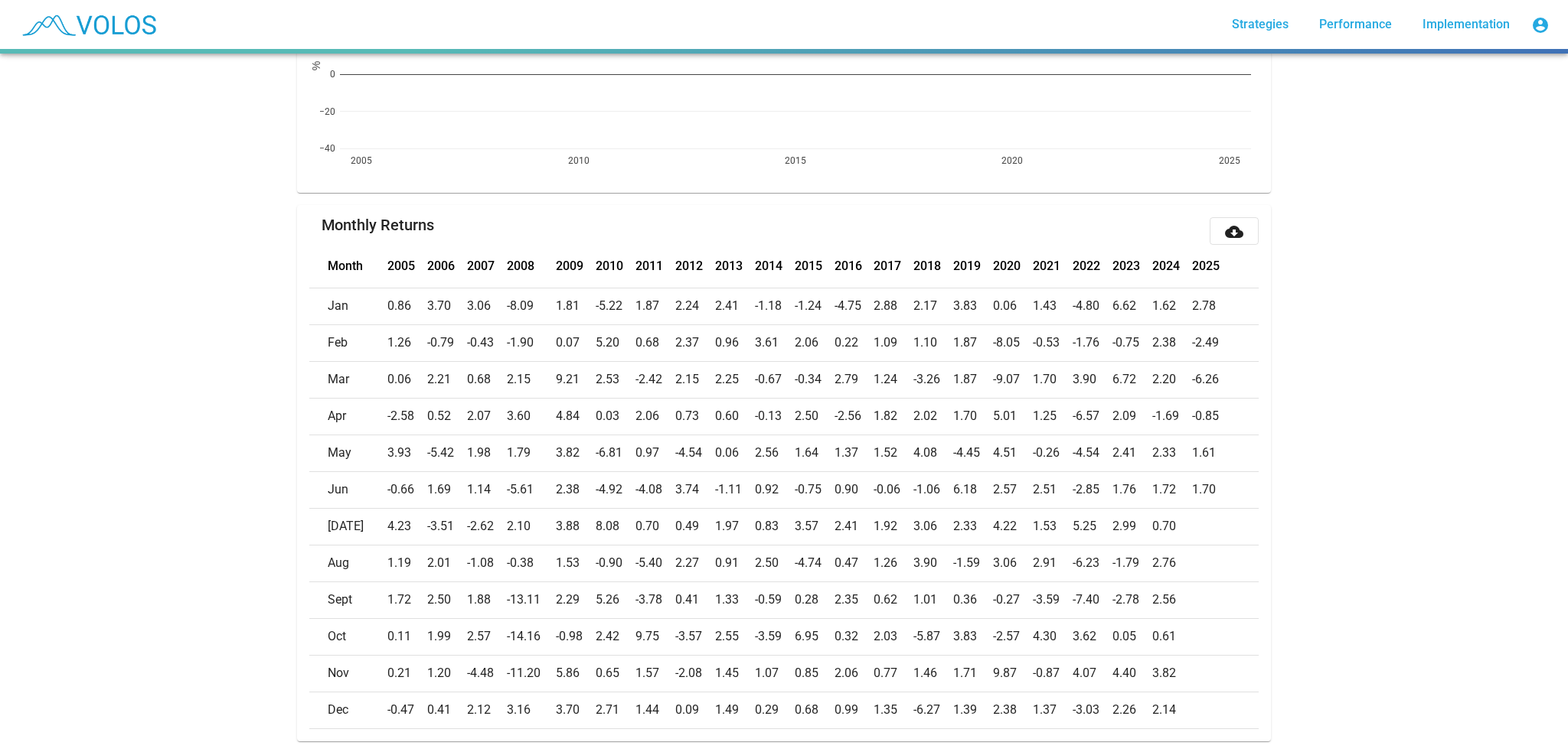
scroll to position [536, 0]
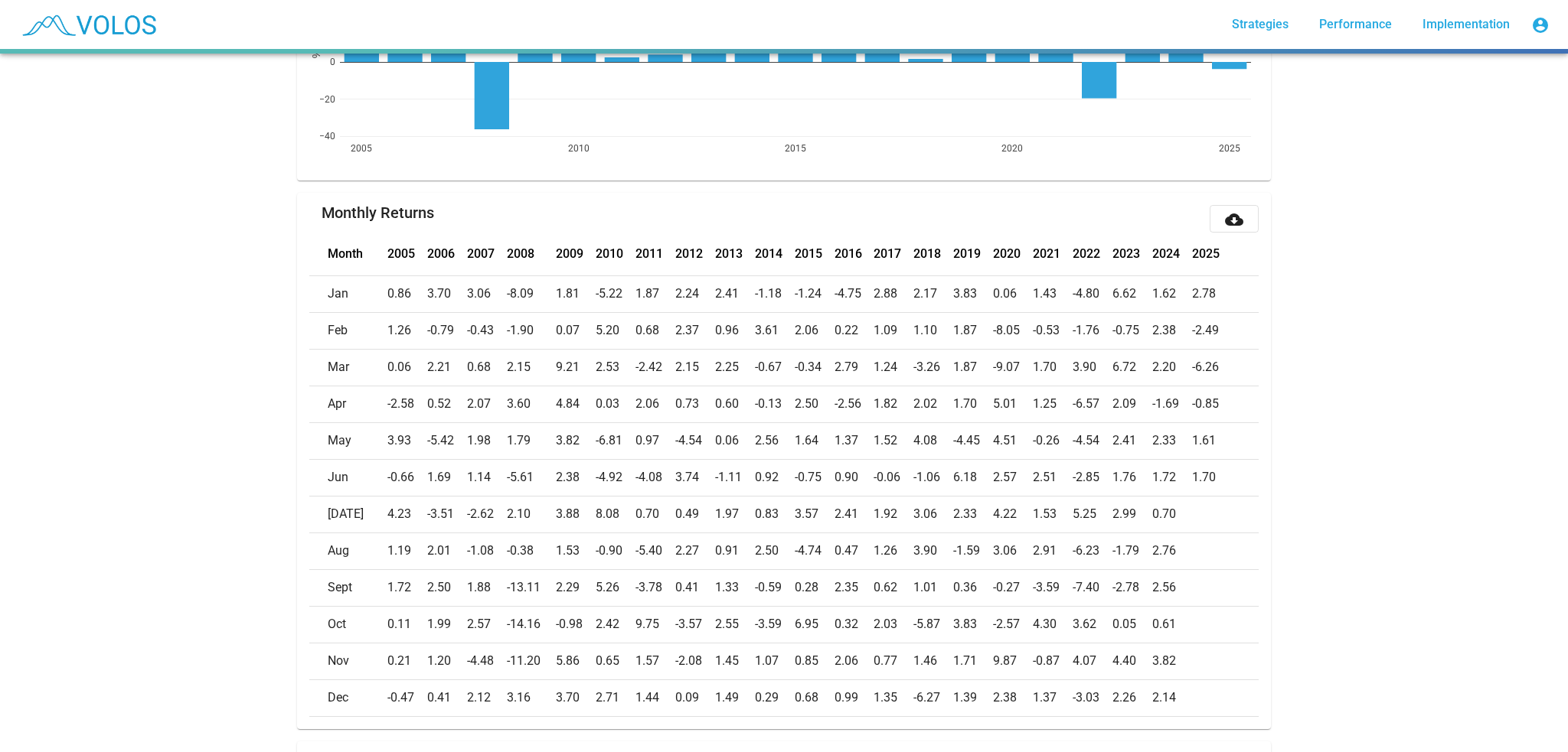
click at [1231, 213] on mat-icon "cloud_download" at bounding box center [1235, 220] width 19 height 19
